Goal: Find specific page/section: Find specific page/section

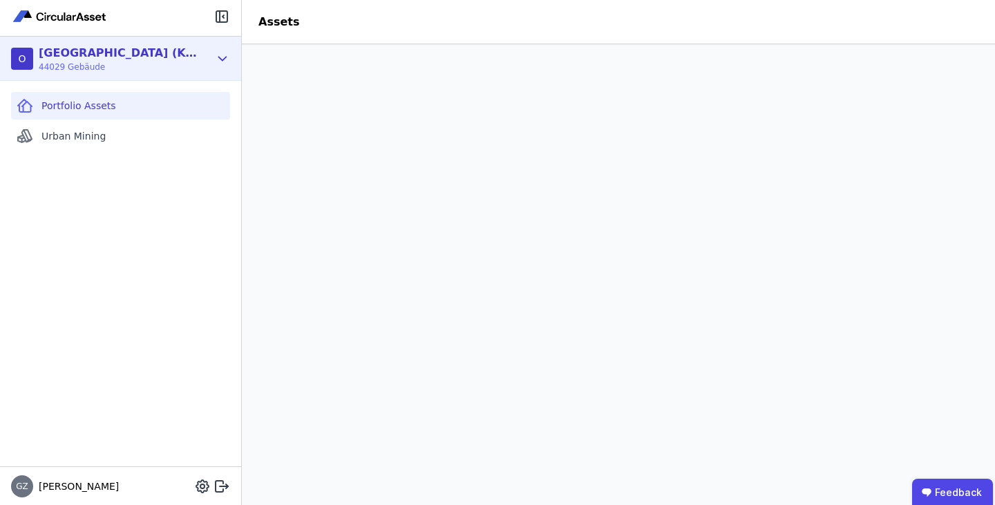
click at [233, 54] on div "O [GEOGRAPHIC_DATA] (Köster) 44029 Gebäude" at bounding box center [120, 59] width 241 height 44
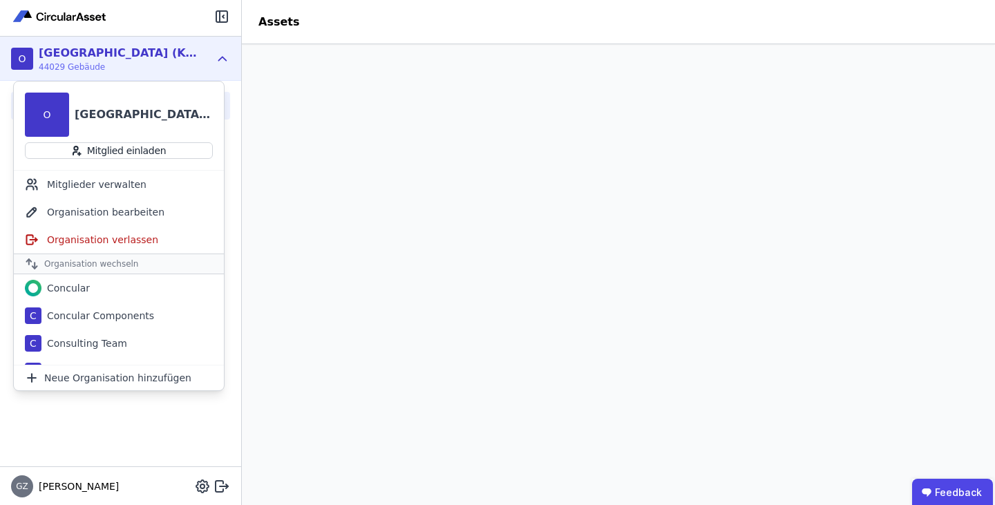
click at [227, 57] on icon at bounding box center [222, 58] width 15 height 17
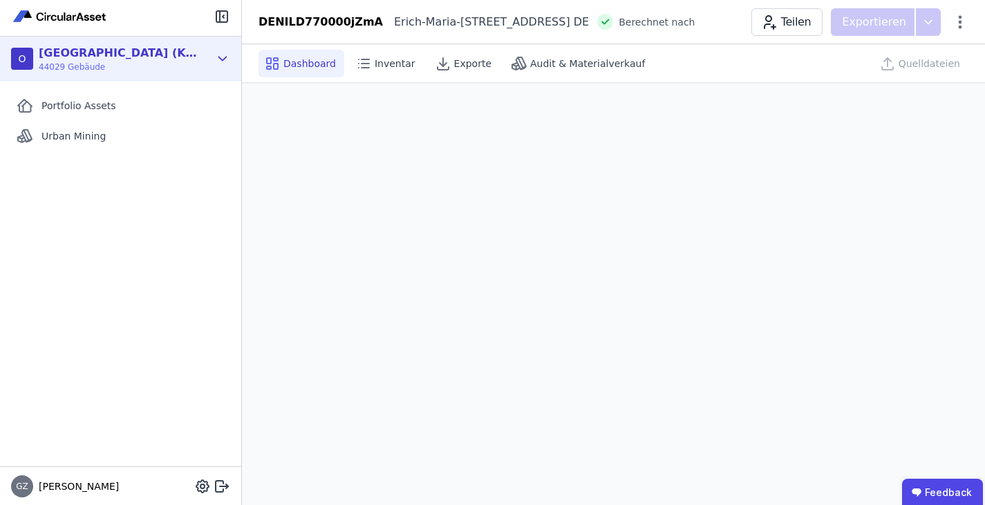
click at [100, 54] on div "[GEOGRAPHIC_DATA] (Köster)" at bounding box center [118, 53] width 159 height 17
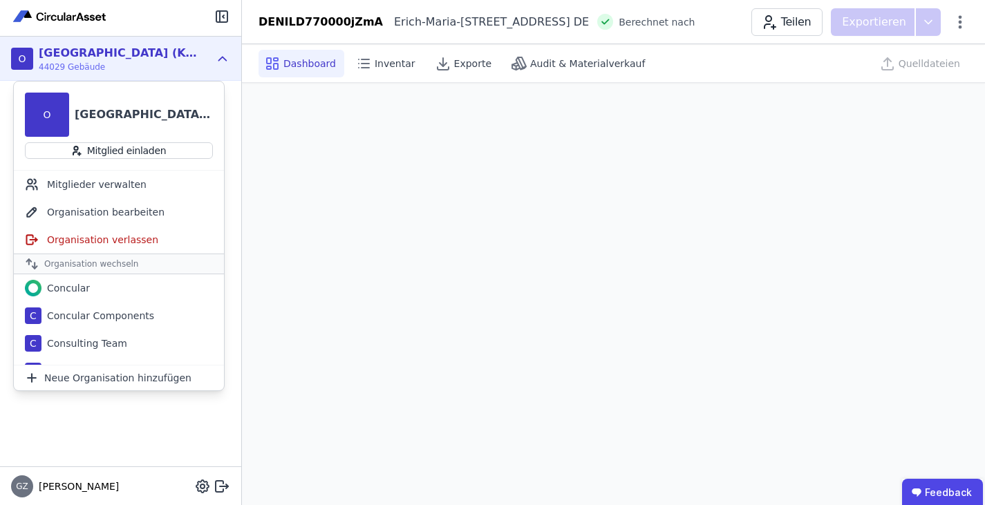
click at [236, 162] on div "Portfolio Assets Urban Mining" at bounding box center [120, 274] width 241 height 386
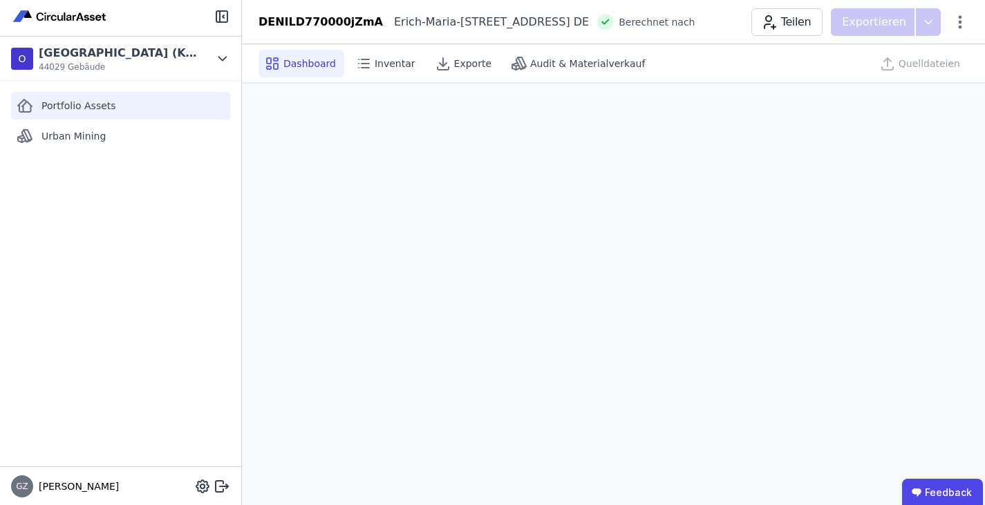
click at [107, 102] on span "Portfolio Assets" at bounding box center [78, 106] width 75 height 14
click at [133, 104] on div "Portfolio Assets" at bounding box center [120, 106] width 219 height 28
